Goal: Information Seeking & Learning: Find specific fact

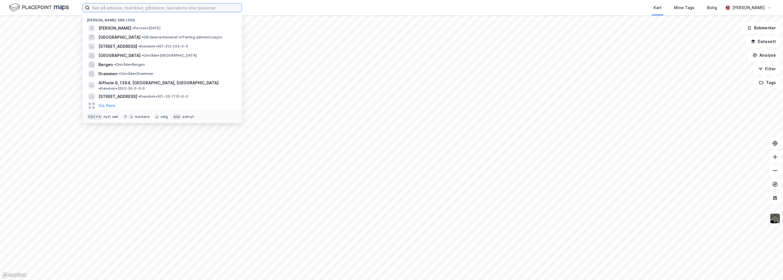
click at [188, 9] on input at bounding box center [166, 7] width 152 height 9
paste input "[PERSON_NAME]"
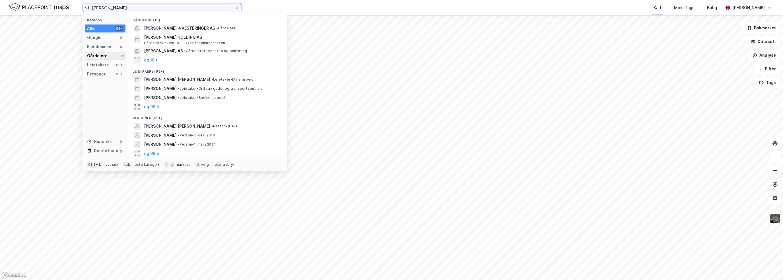
type input "[PERSON_NAME]"
click at [112, 55] on div "Gårdeiere 19" at bounding box center [105, 56] width 41 height 8
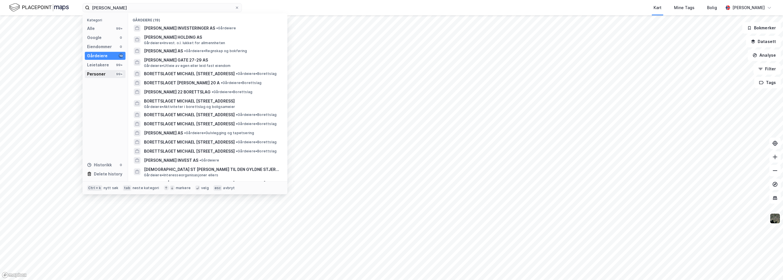
click at [108, 74] on div "Personer 99+" at bounding box center [105, 74] width 41 height 8
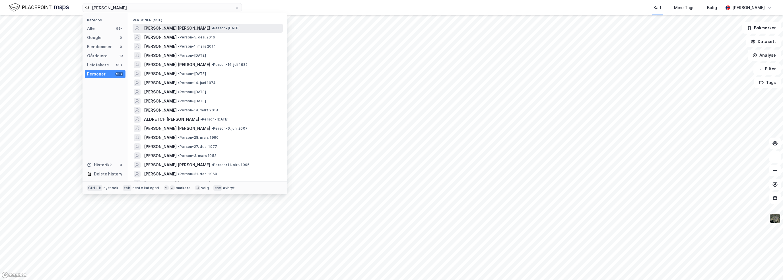
click at [172, 29] on span "[PERSON_NAME] [PERSON_NAME]" at bounding box center [177, 28] width 66 height 7
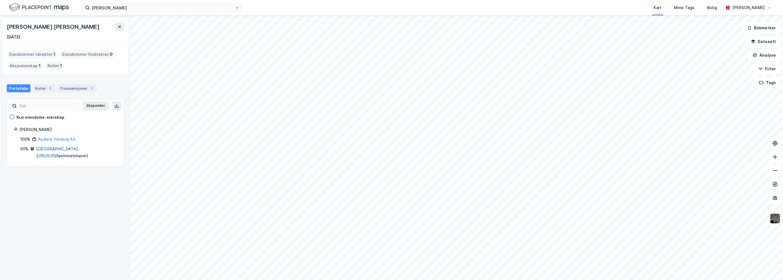
click at [54, 148] on link "[GEOGRAPHIC_DATA], 2/95/0/35" at bounding box center [57, 152] width 43 height 12
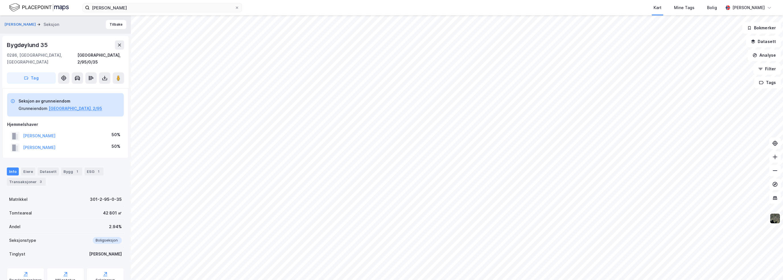
drag, startPoint x: 81, startPoint y: 135, endPoint x: 87, endPoint y: 141, distance: 8.9
click at [87, 142] on div "[PERSON_NAME] 50%" at bounding box center [65, 148] width 117 height 12
copy button "[PERSON_NAME]"
click at [34, 45] on div "Bygdøylund 35" at bounding box center [28, 44] width 42 height 9
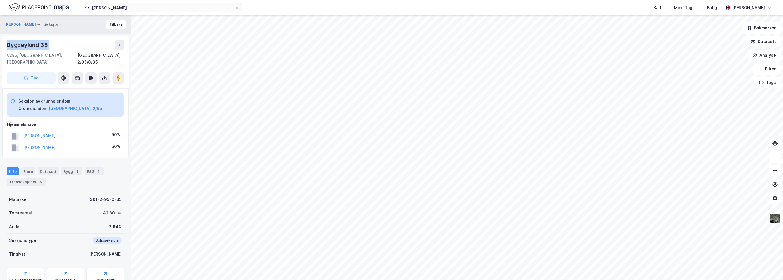
click at [34, 45] on div "Bygdøylund 35" at bounding box center [28, 44] width 42 height 9
copy div "Bygdøylund 35"
